Goal: Transaction & Acquisition: Obtain resource

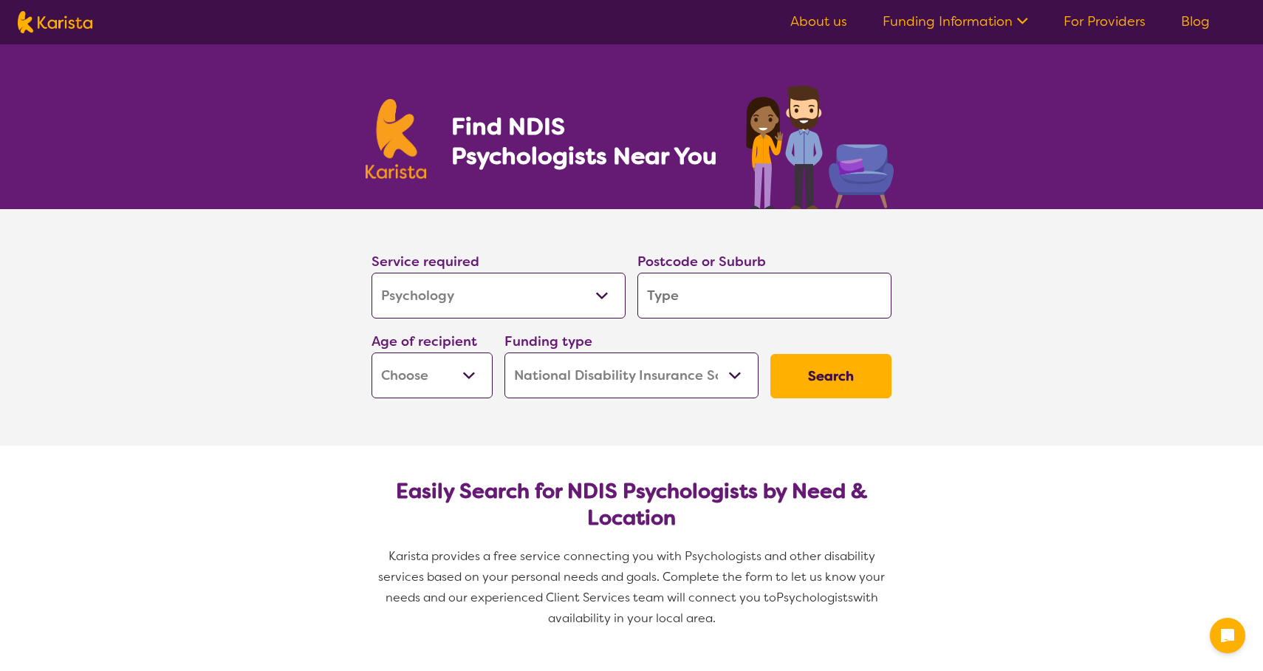
select select "Psychology"
select select "NDIS"
select select "Psychology"
select select "NDIS"
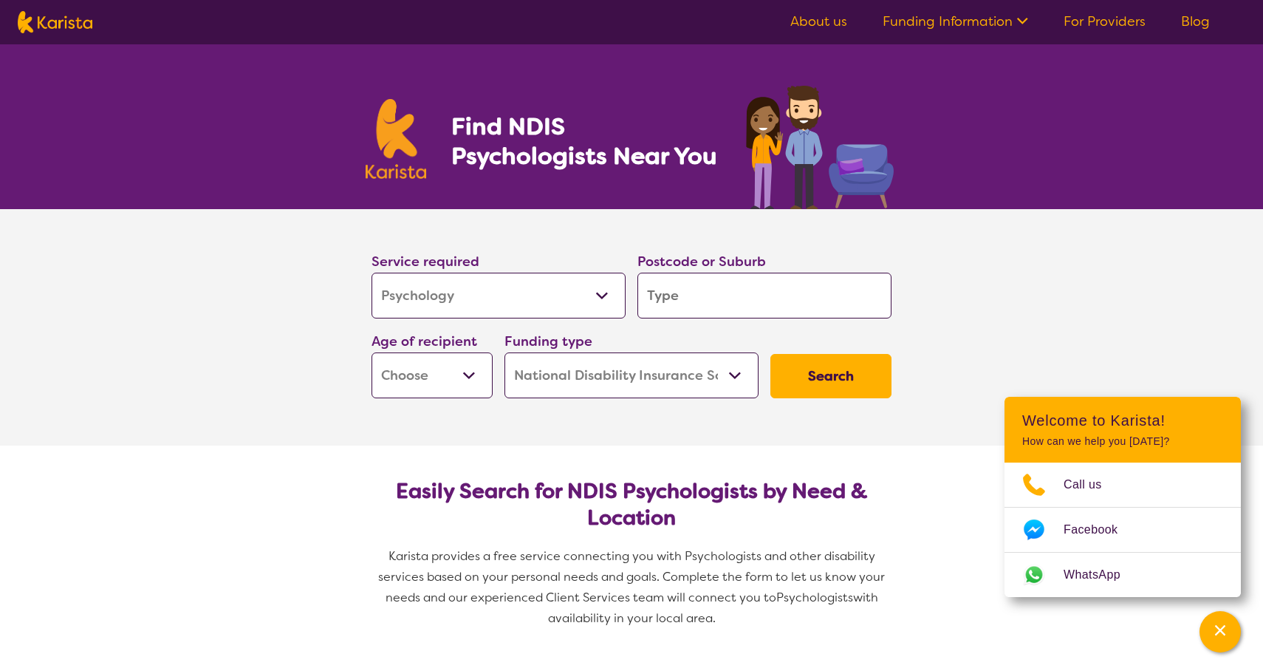
click at [697, 314] on input "search" at bounding box center [764, 296] width 254 height 46
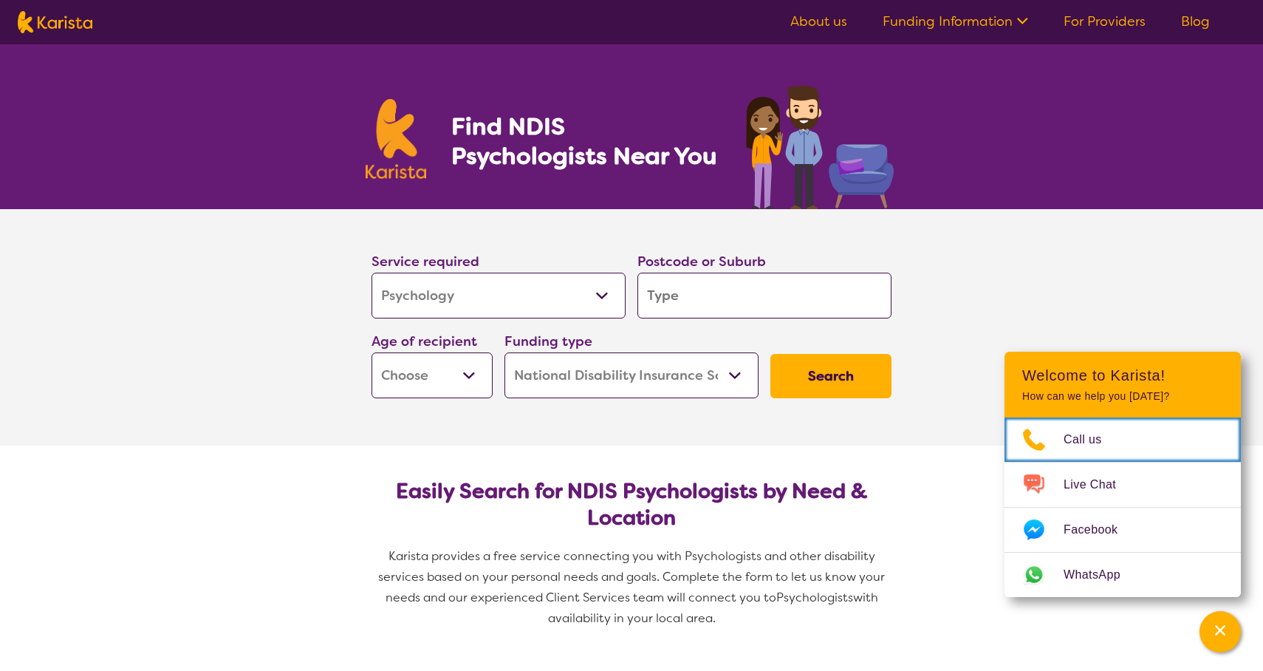
scroll to position [-1, 0]
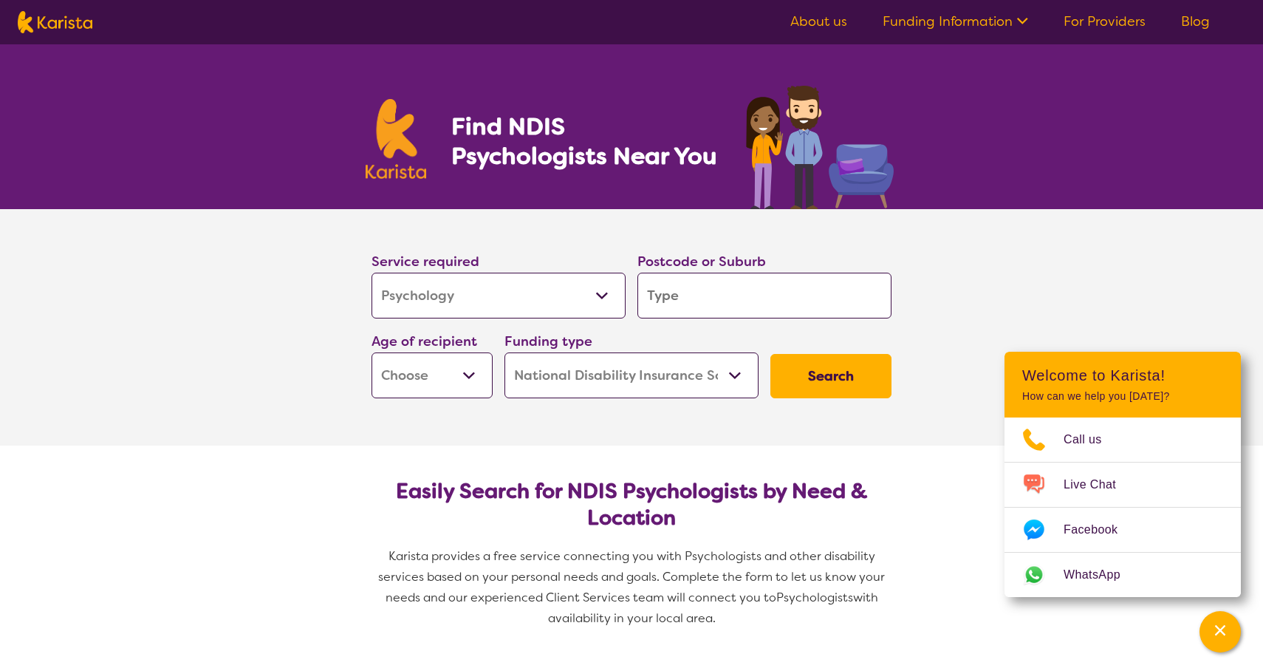
click at [746, 298] on input "search" at bounding box center [764, 296] width 254 height 46
type input "w"
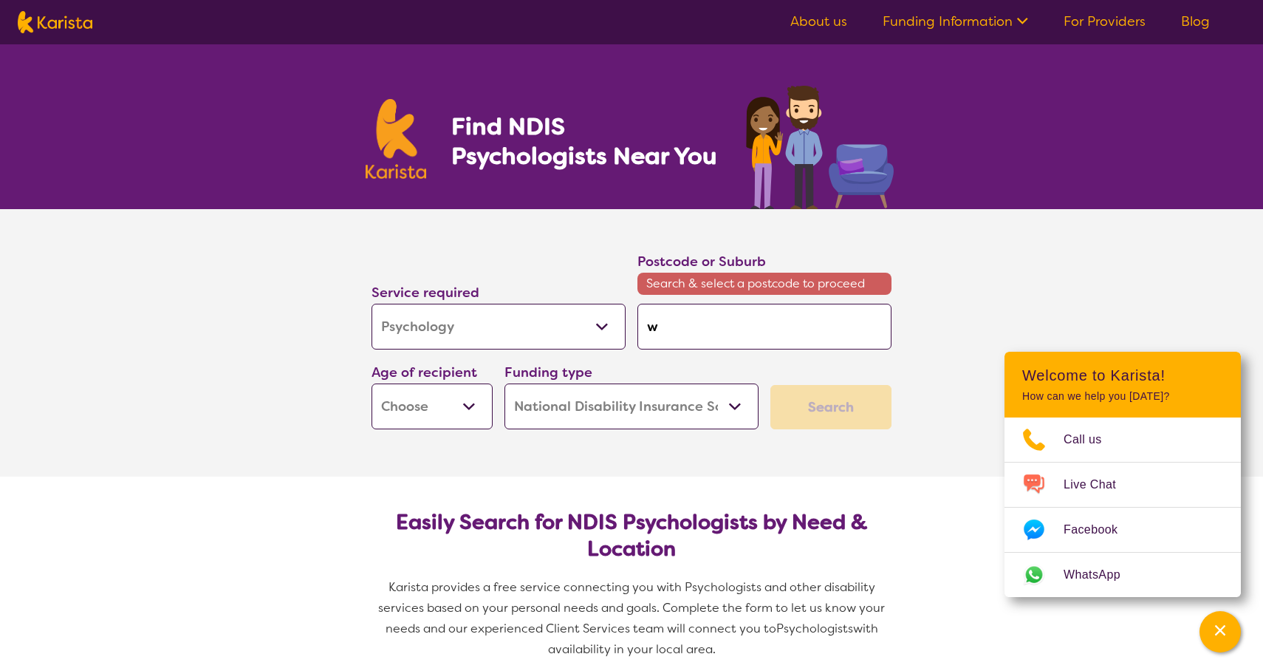
type input "we"
type input "[PERSON_NAME]"
type input "west"
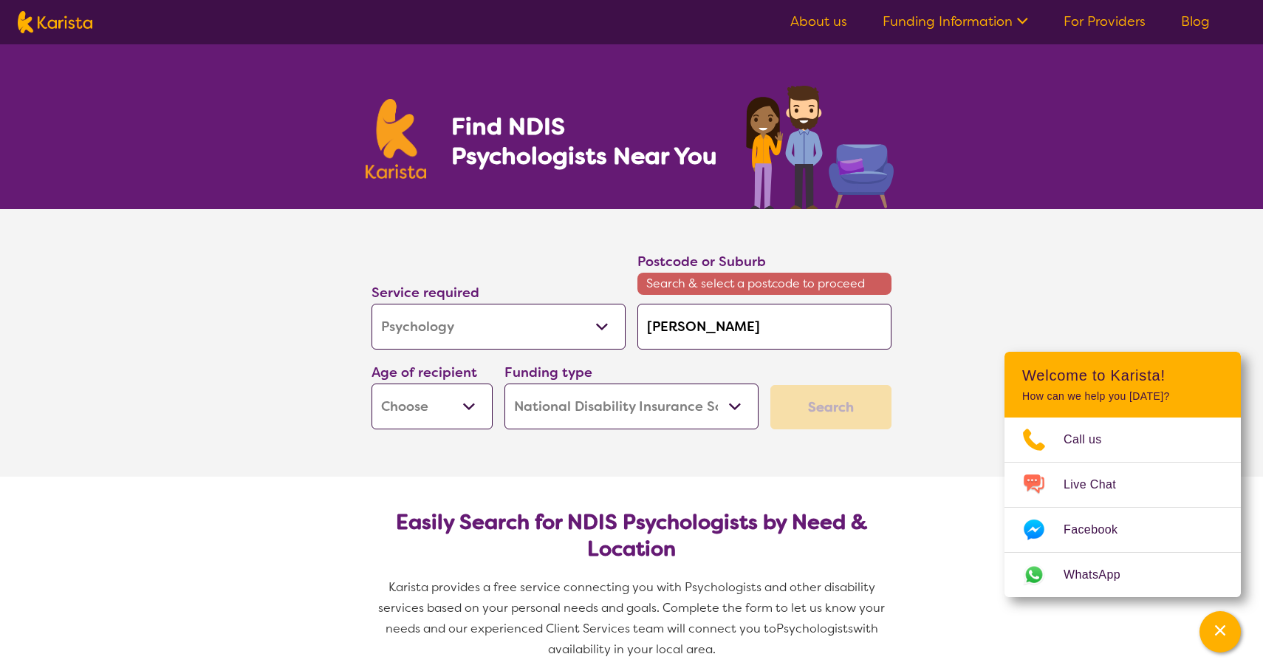
type input "west"
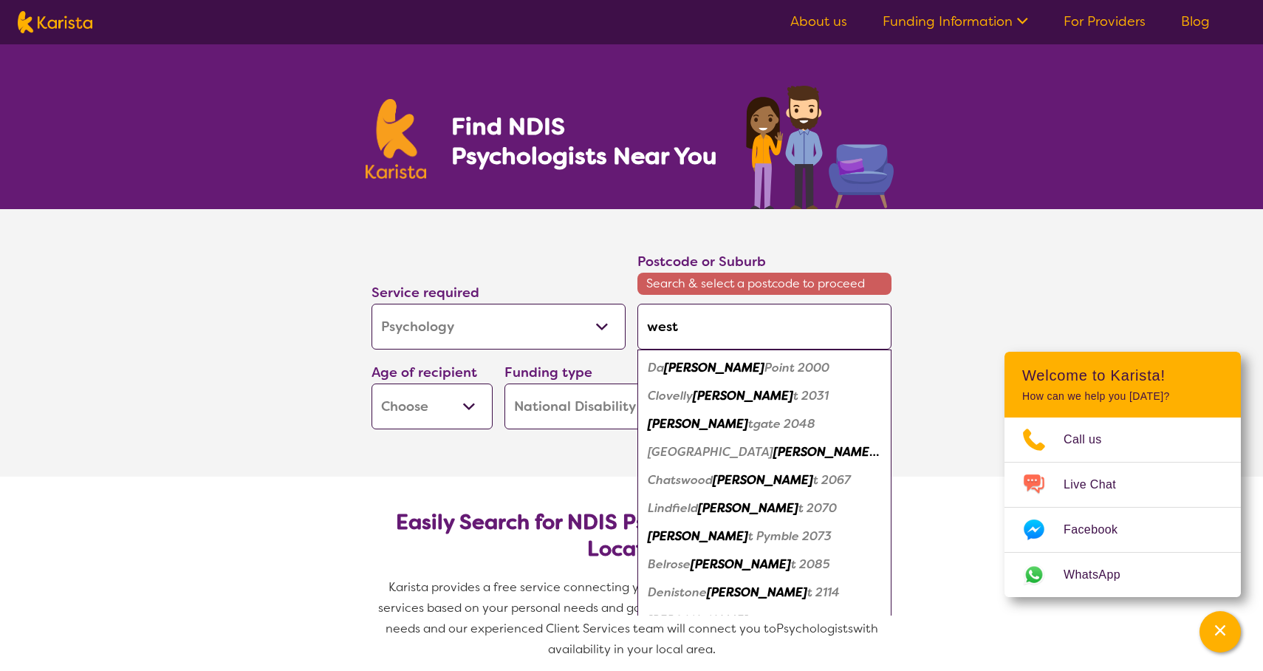
type input "west w"
type input "west wo"
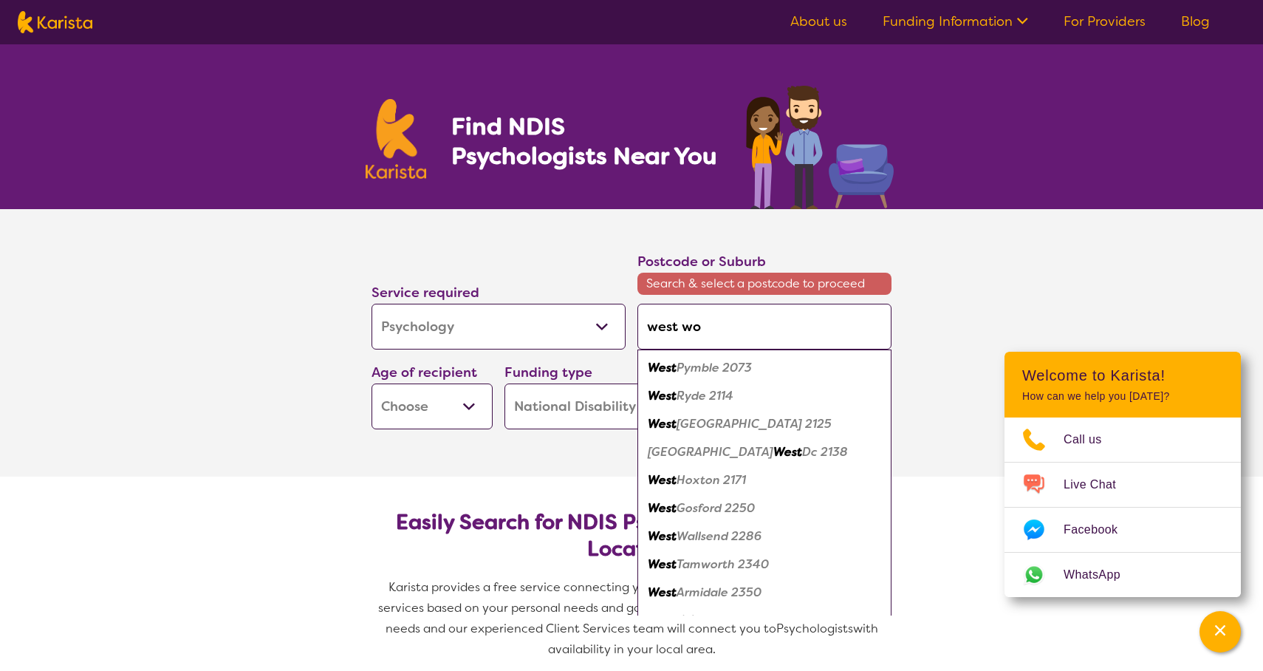
type input "west woo"
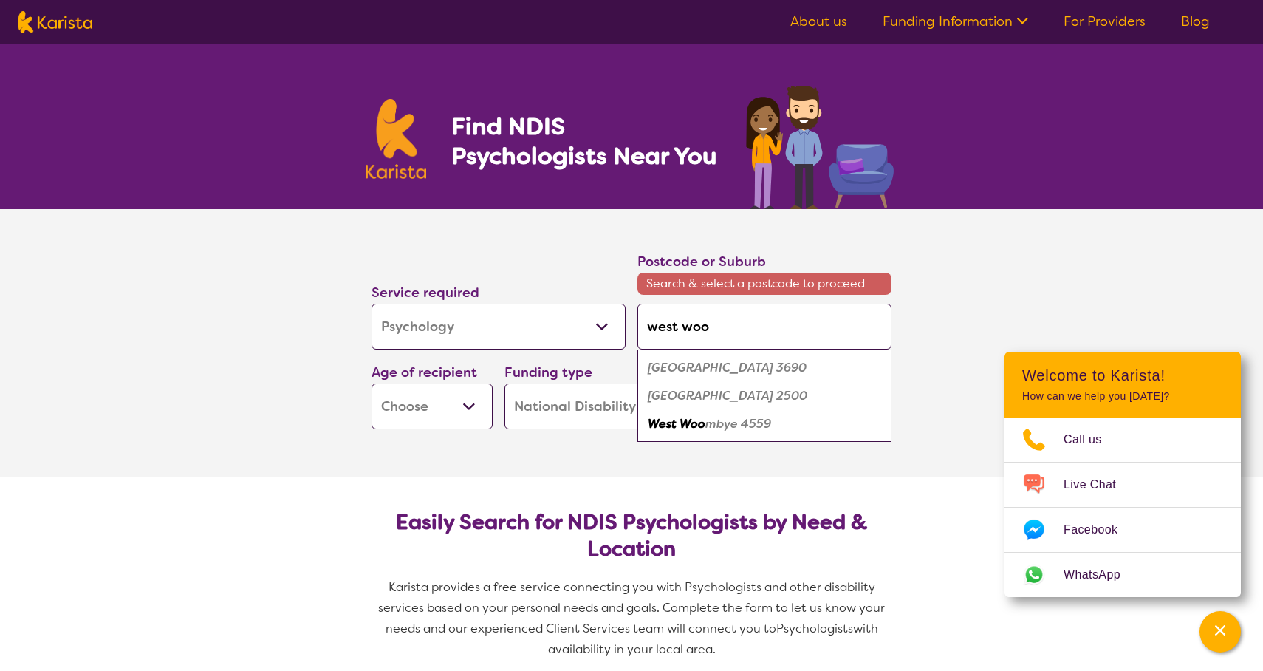
type input "west wo"
type input "west wol"
type input "west [PERSON_NAME]"
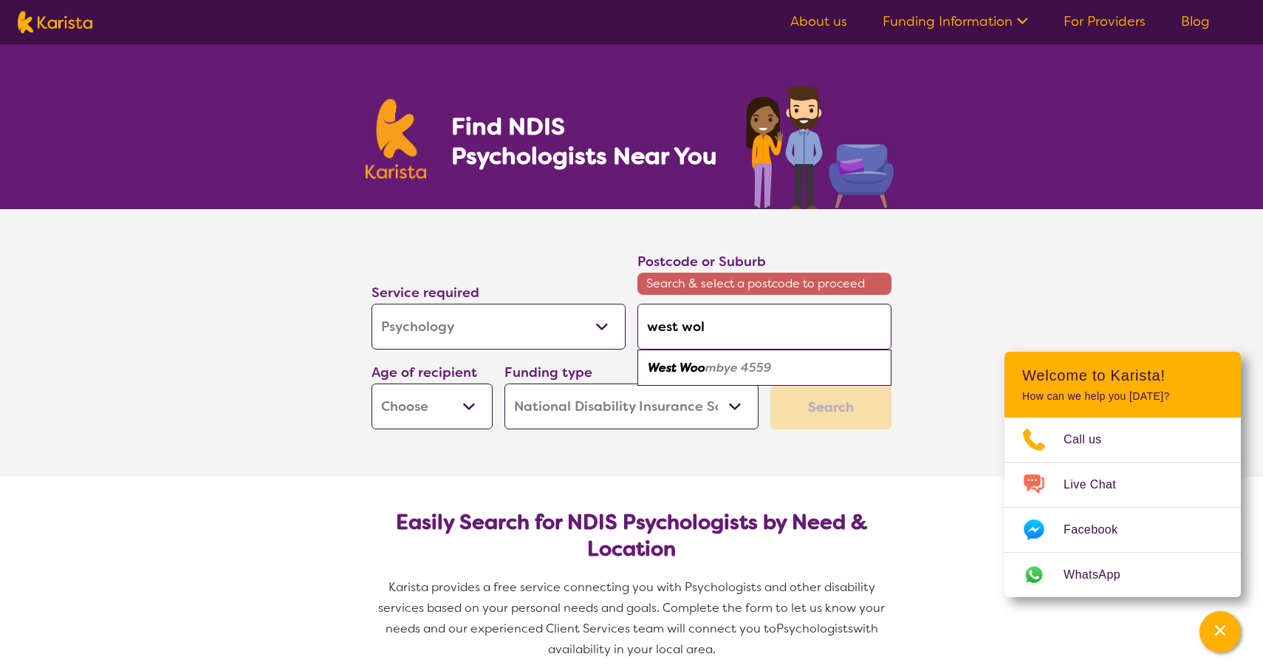
type input "west [PERSON_NAME]"
click at [780, 369] on em "ongong 2500" at bounding box center [819, 368] width 78 height 16
type input "2500"
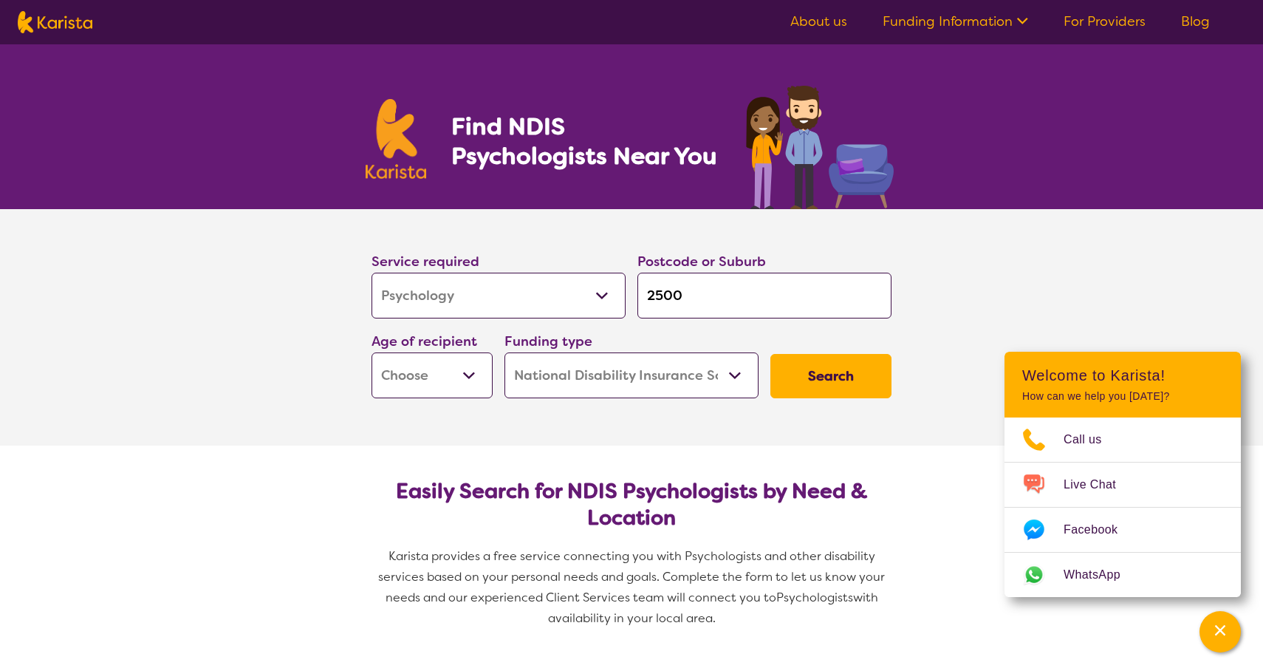
select select "AD"
click at [826, 380] on button "Search" at bounding box center [830, 376] width 121 height 44
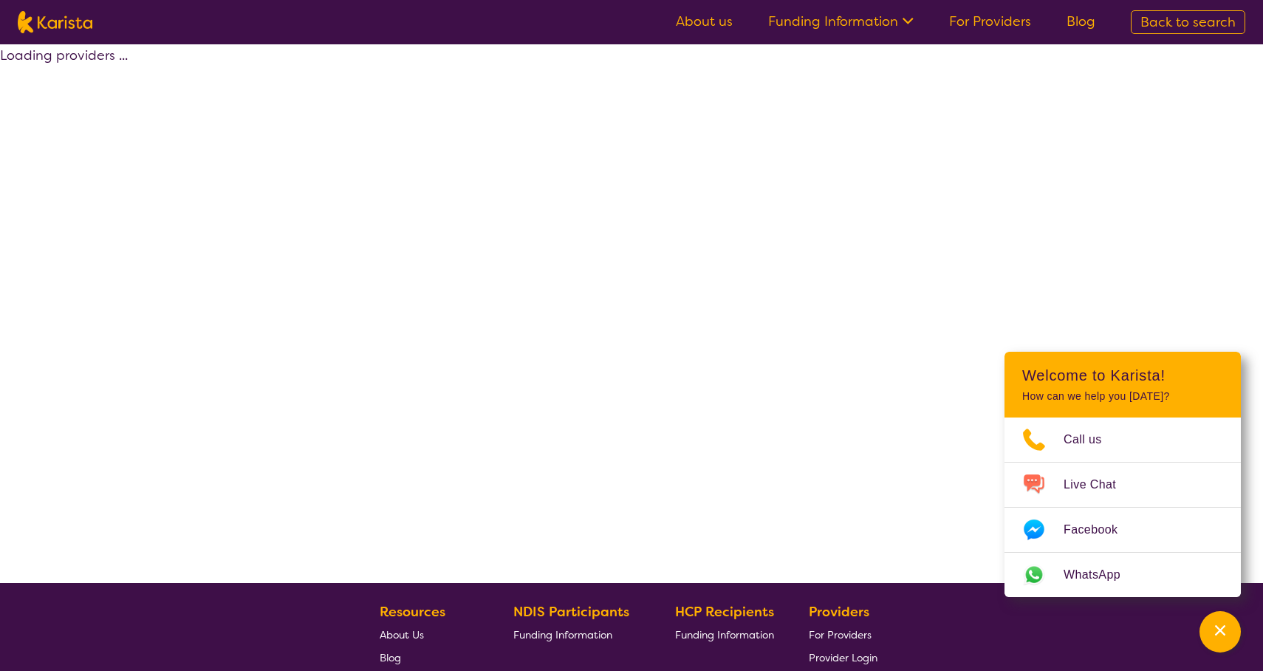
select select "by_score"
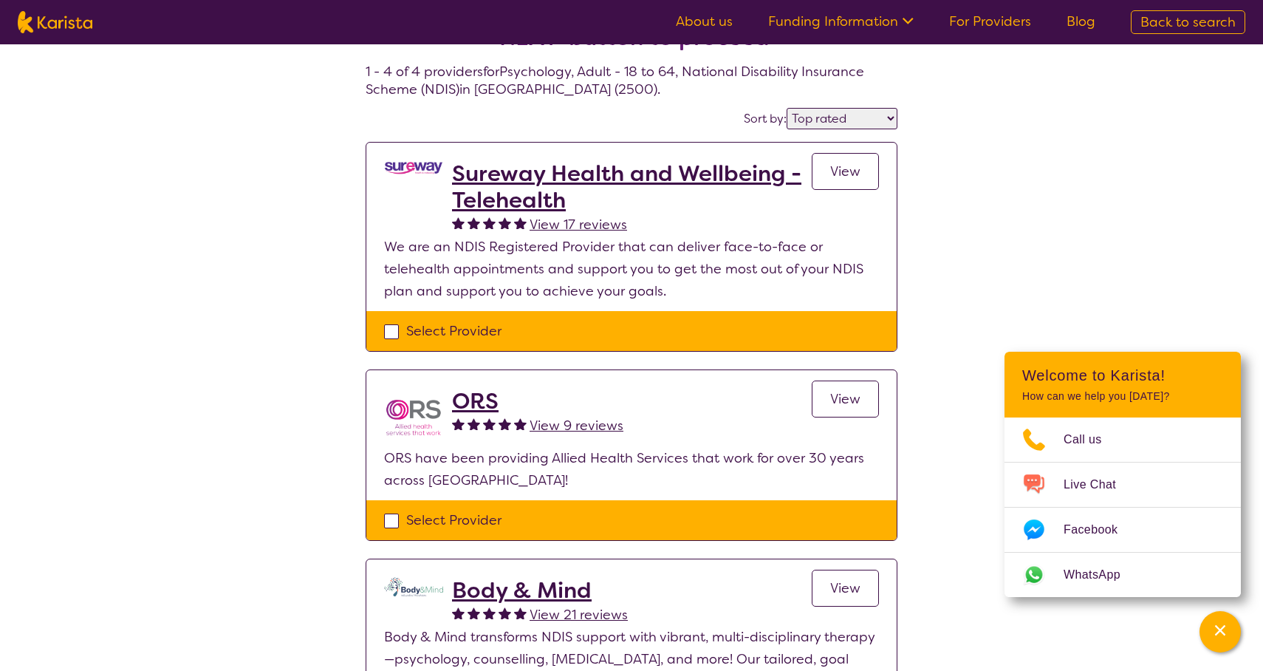
scroll to position [57, 0]
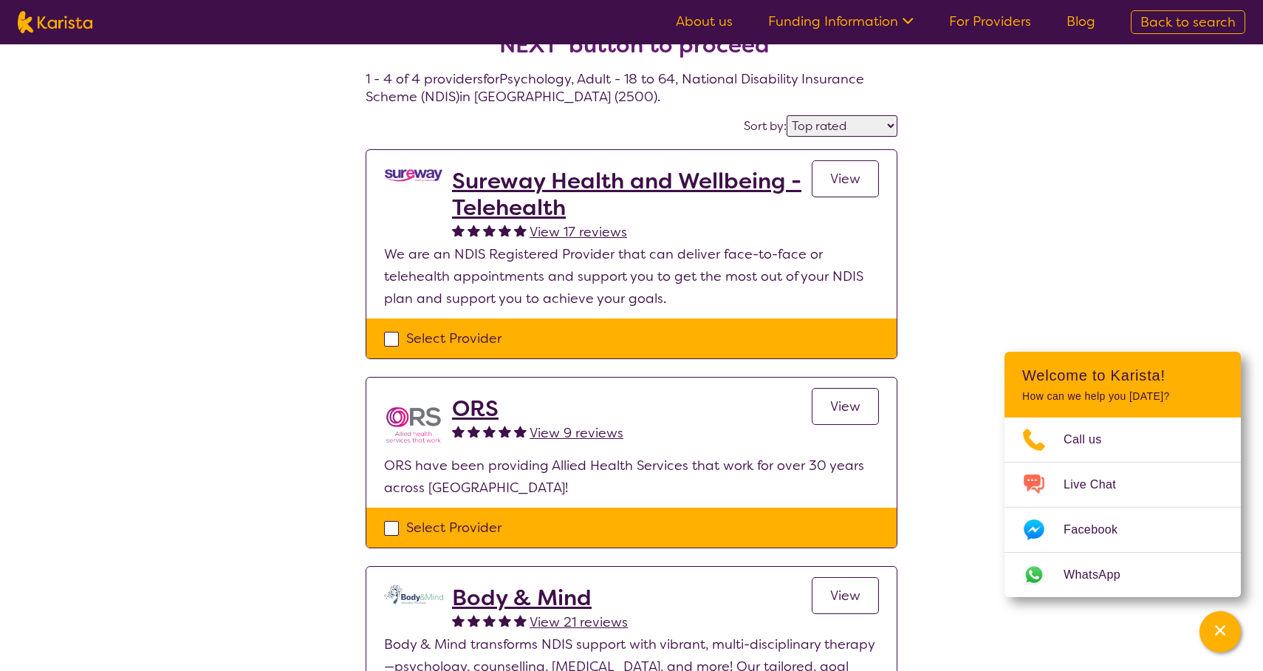
click at [520, 594] on h2 "Body & Mind" at bounding box center [540, 597] width 176 height 27
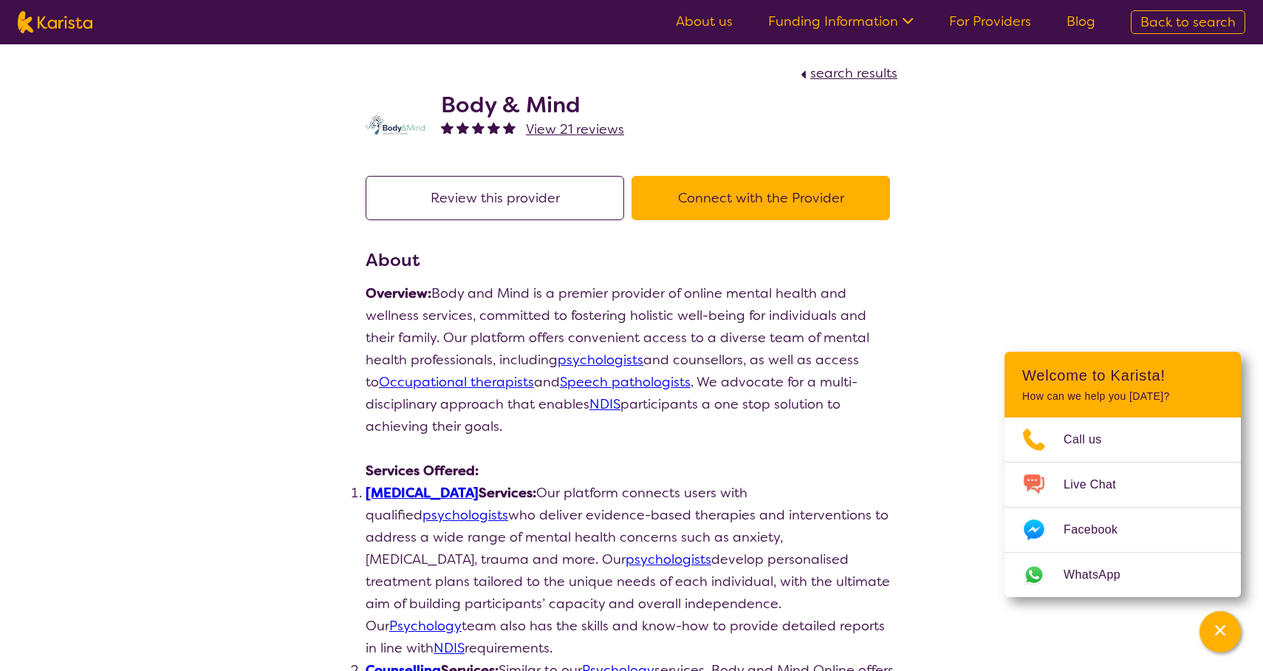
click at [536, 205] on button "Review this provider" at bounding box center [495, 198] width 259 height 44
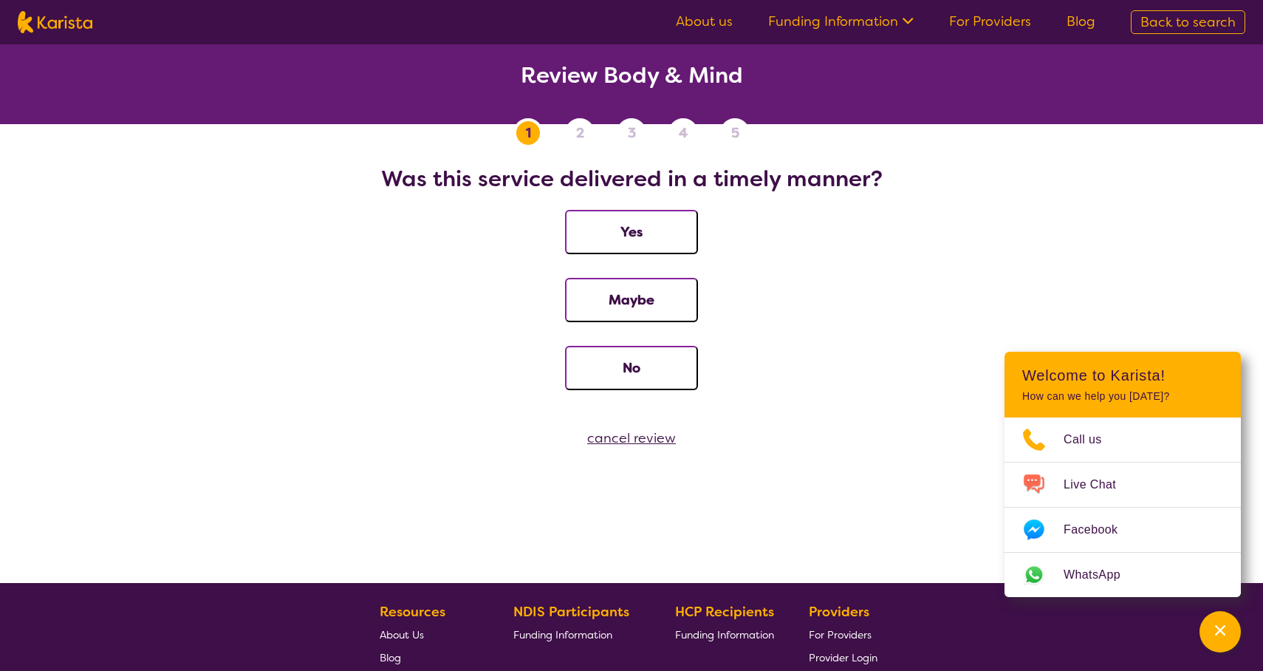
click at [638, 437] on div "cancel review" at bounding box center [631, 438] width 1263 height 22
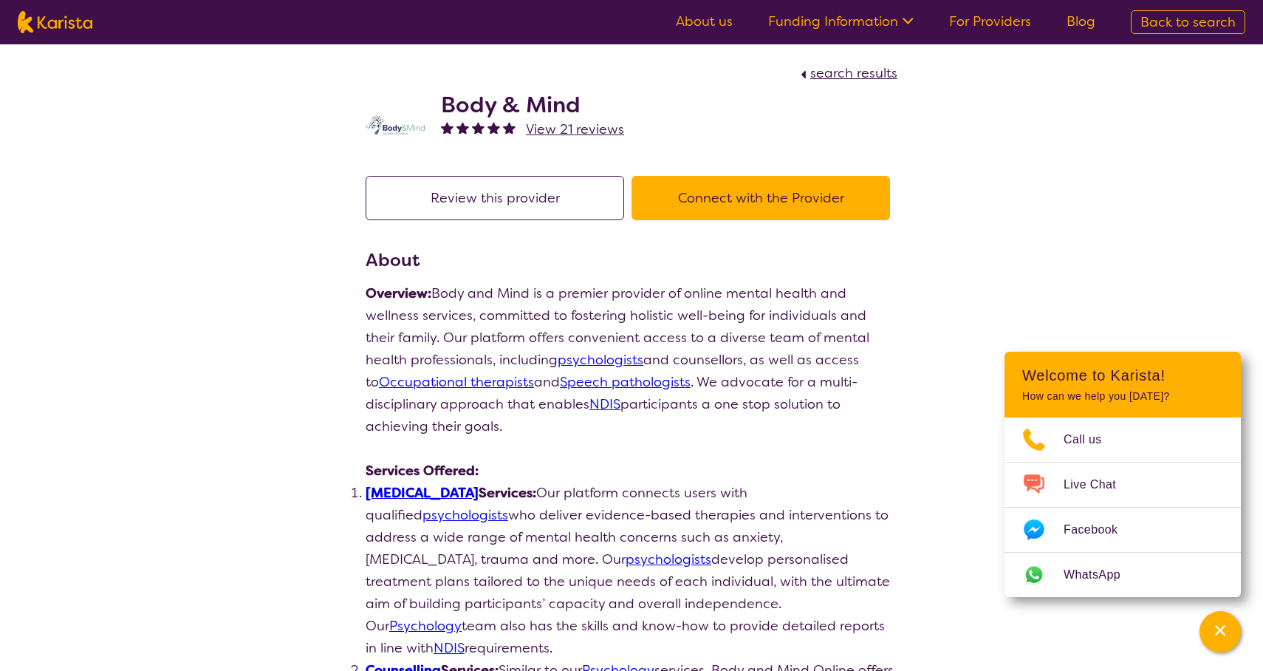
click at [547, 104] on h2 "Body & Mind" at bounding box center [532, 105] width 183 height 27
click at [747, 202] on button "Connect with the Provider" at bounding box center [761, 198] width 259 height 44
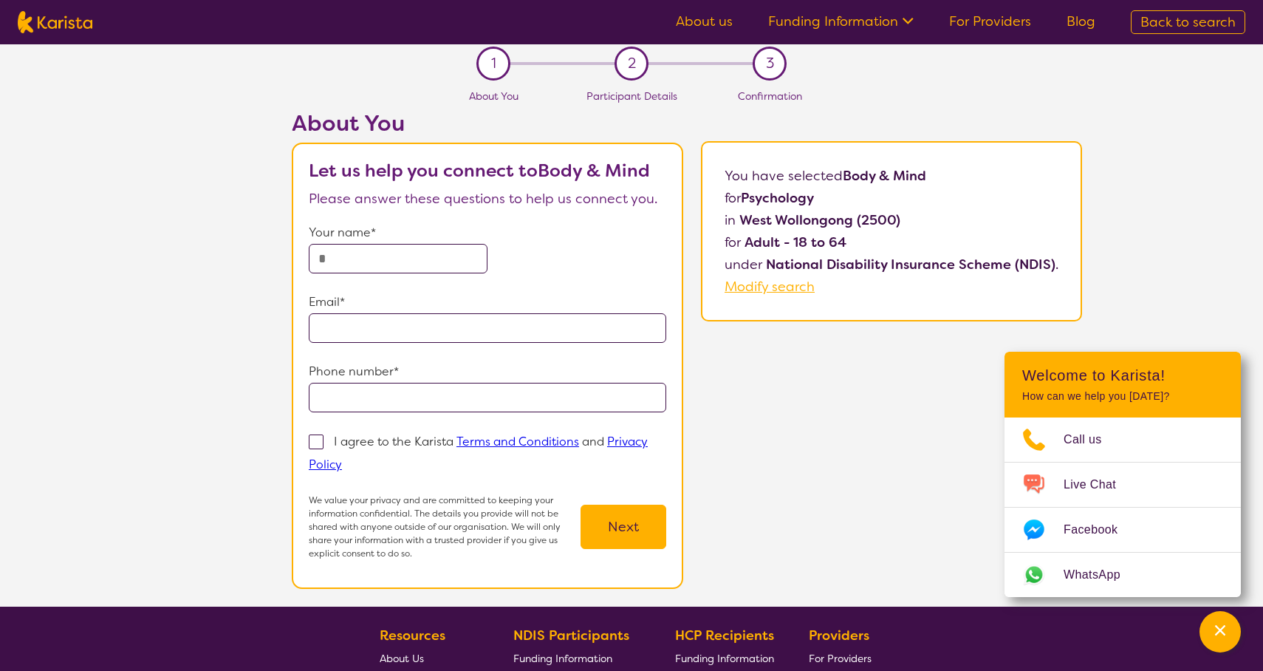
scroll to position [5, 0]
drag, startPoint x: 933, startPoint y: 179, endPoint x: 846, endPoint y: 179, distance: 86.4
click at [846, 179] on p "You have selected Body & Mind for Psychology in [GEOGRAPHIC_DATA] (2500) for Ad…" at bounding box center [892, 231] width 334 height 133
copy p "Body & Mind"
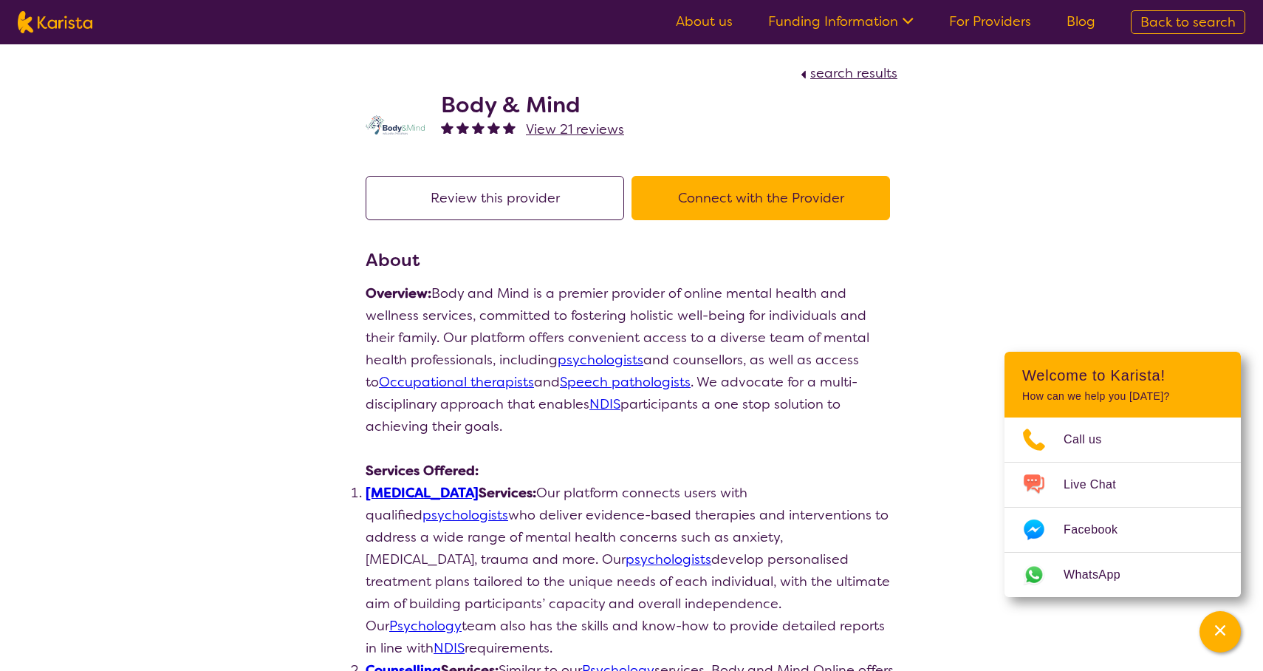
scroll to position [-1, 0]
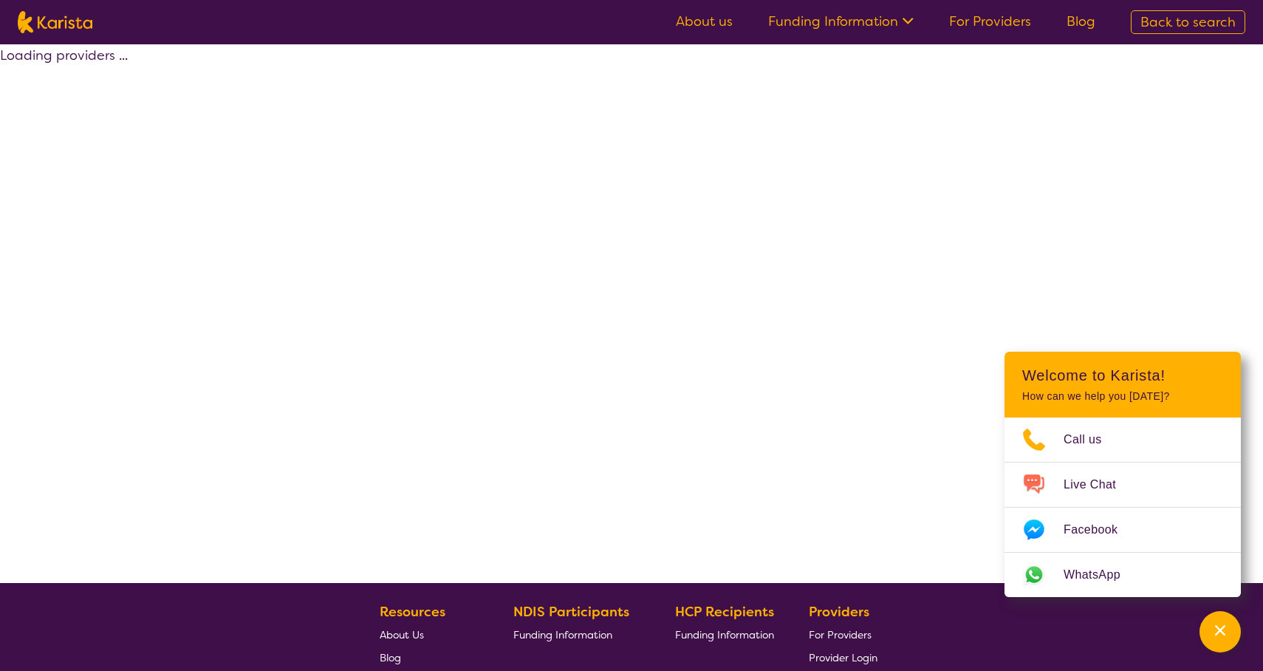
select select "by_score"
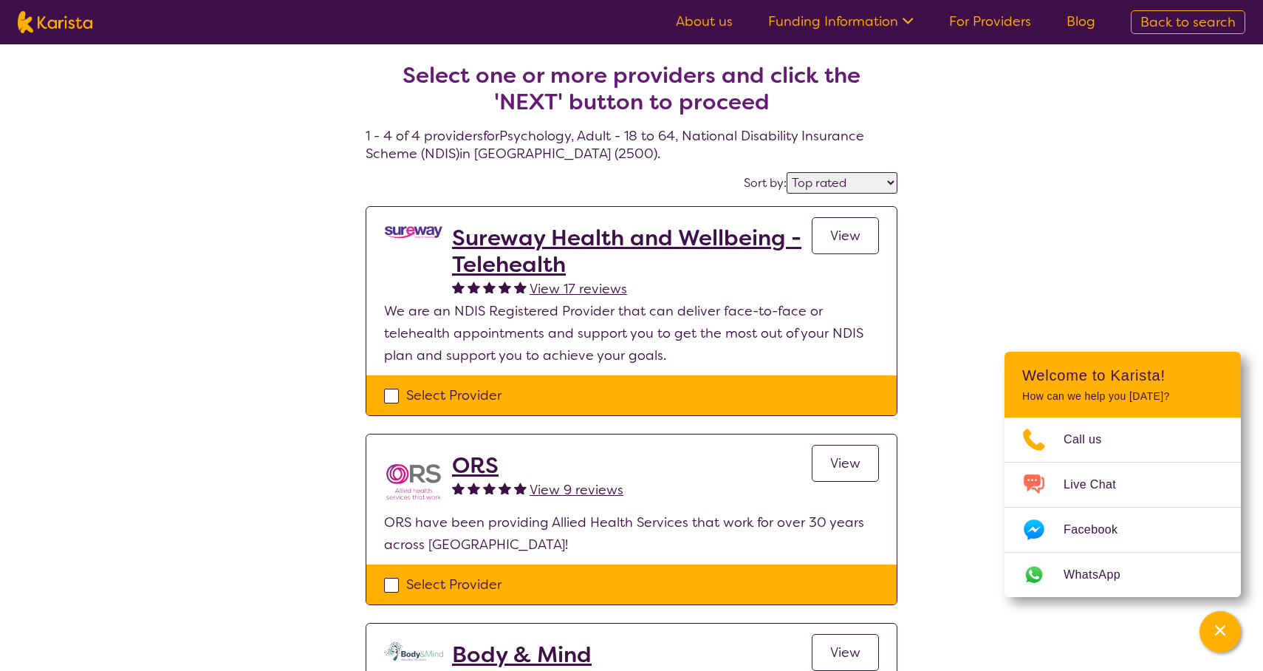
scroll to position [57, 0]
